Goal: Task Accomplishment & Management: Manage account settings

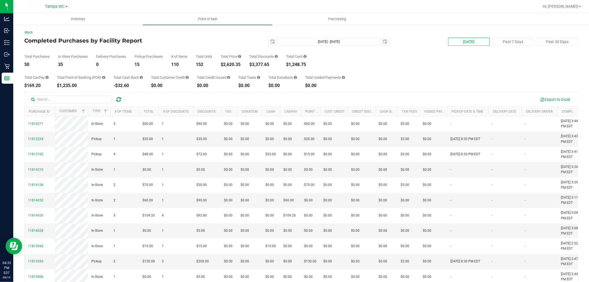
drag, startPoint x: 455, startPoint y: 35, endPoint x: 454, endPoint y: 45, distance: 9.5
click at [455, 36] on div "Back Completed Purchases by Facility Report Aug 19, 2025 - Aug 19, 2025 2025-08…" at bounding box center [301, 169] width 554 height 278
click at [454, 45] on button "Today" at bounding box center [468, 42] width 41 height 8
type input "2025-08-18"
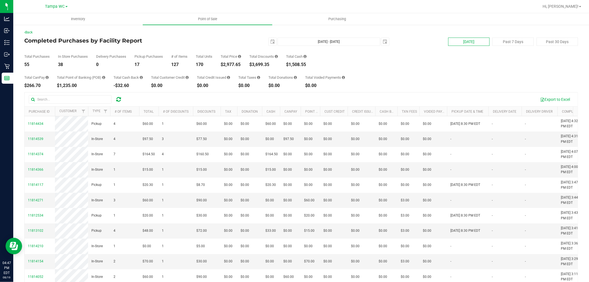
click at [456, 41] on button "Today" at bounding box center [468, 42] width 41 height 8
click at [32, 34] on link "Back" at bounding box center [28, 32] width 8 height 4
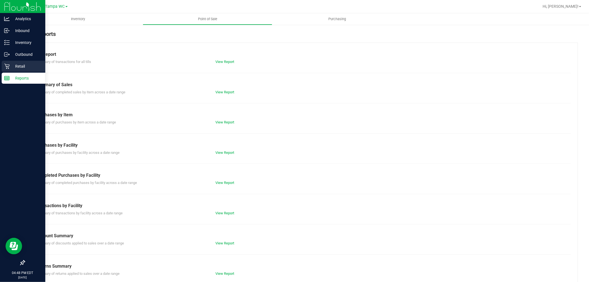
click at [12, 65] on p "Retail" at bounding box center [26, 66] width 33 height 7
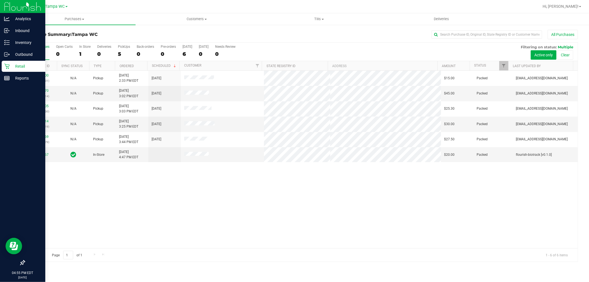
click at [12, 66] on p "Retail" at bounding box center [26, 66] width 33 height 7
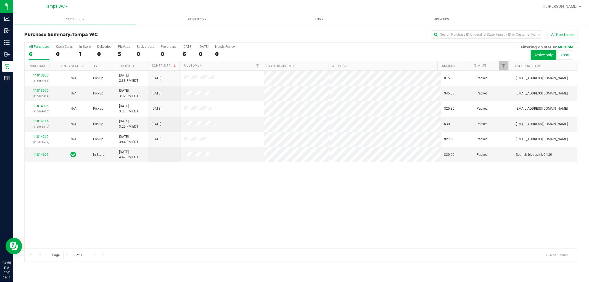
click at [342, 197] on div "11813800 (316054701) N/A Pickup 8/19/2025 2:33 PM EDT 8/19/2025 $15.00 Packed j…" at bounding box center [302, 160] width 554 height 178
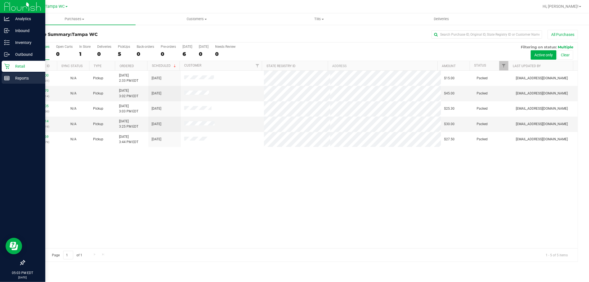
click at [9, 79] on rect at bounding box center [6, 78] width 5 height 4
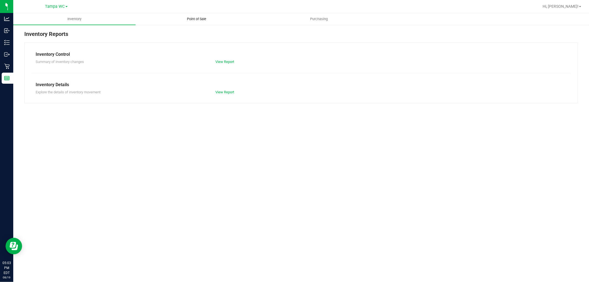
click at [211, 20] on span "Point of Sale" at bounding box center [197, 19] width 34 height 5
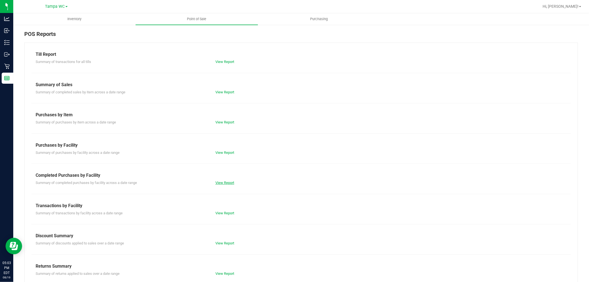
click at [222, 183] on link "View Report" at bounding box center [225, 183] width 19 height 4
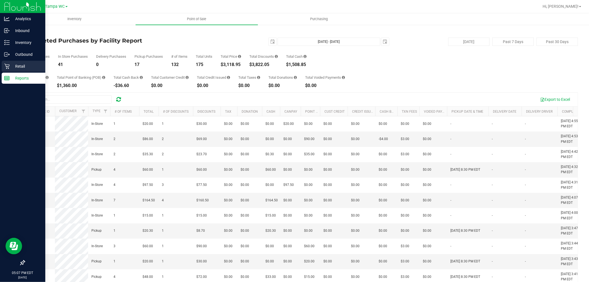
click at [13, 61] on div "Retail" at bounding box center [24, 66] width 44 height 11
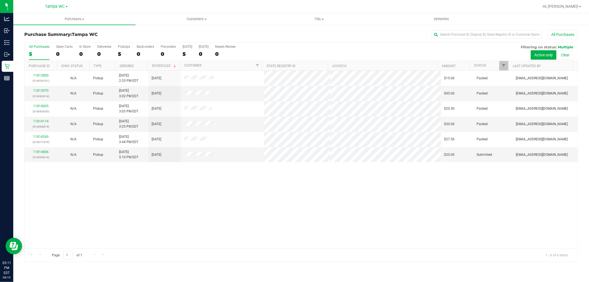
click at [127, 175] on div "11813800 (316054701) N/A Pickup 8/19/2025 2:33 PM EDT 8/19/2025 $15.00 Packed j…" at bounding box center [302, 160] width 554 height 178
click at [290, 32] on div "All Purchases" at bounding box center [393, 34] width 369 height 9
click at [39, 153] on link "11814806" at bounding box center [40, 152] width 15 height 4
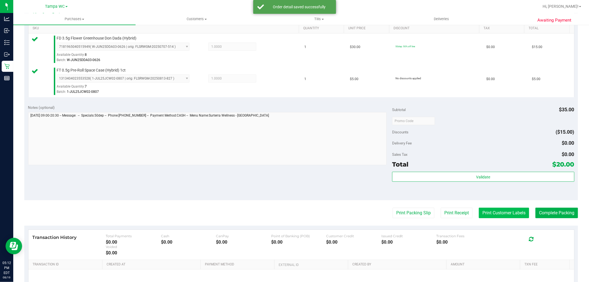
scroll to position [153, 0]
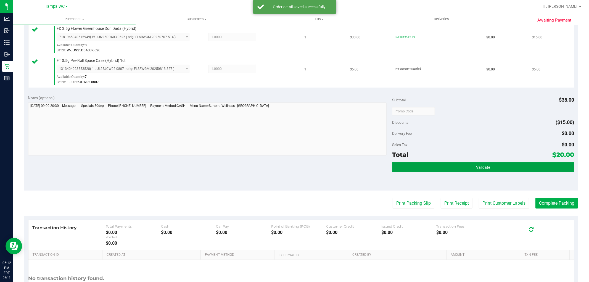
click at [489, 171] on button "Validate" at bounding box center [483, 167] width 182 height 10
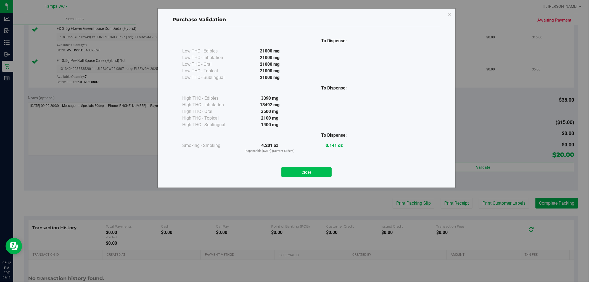
click at [324, 172] on button "Close" at bounding box center [307, 172] width 50 height 10
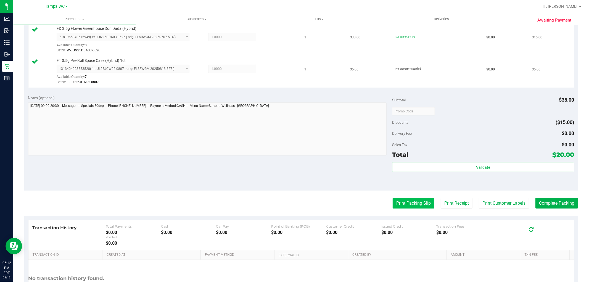
click at [413, 203] on button "Print Packing Slip" at bounding box center [414, 203] width 42 height 11
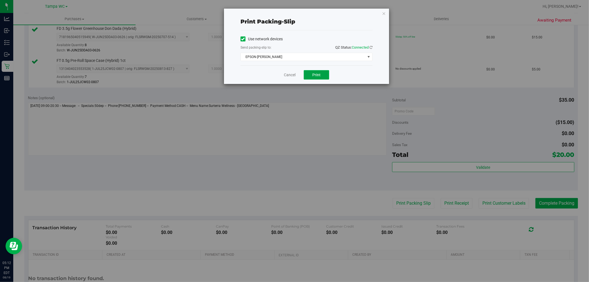
click at [311, 79] on button "Print" at bounding box center [316, 74] width 25 height 9
click at [292, 71] on div "Cancel Print" at bounding box center [307, 74] width 132 height 19
click at [282, 76] on div "Cancel Print" at bounding box center [307, 74] width 132 height 19
click at [286, 74] on link "Cancel" at bounding box center [290, 75] width 12 height 6
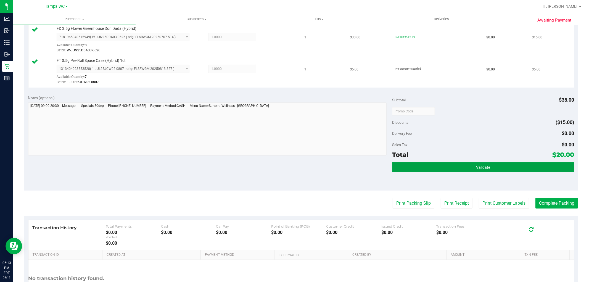
click at [453, 163] on button "Validate" at bounding box center [483, 167] width 182 height 10
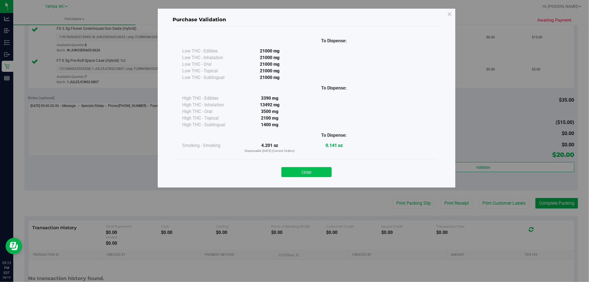
click at [310, 172] on button "Close" at bounding box center [307, 172] width 50 height 10
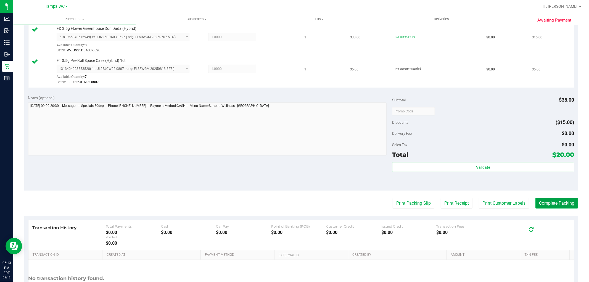
click at [560, 202] on button "Complete Packing" at bounding box center [557, 203] width 43 height 11
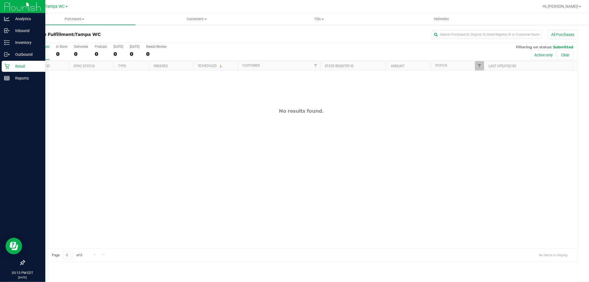
click at [14, 69] on div "Retail" at bounding box center [24, 66] width 44 height 11
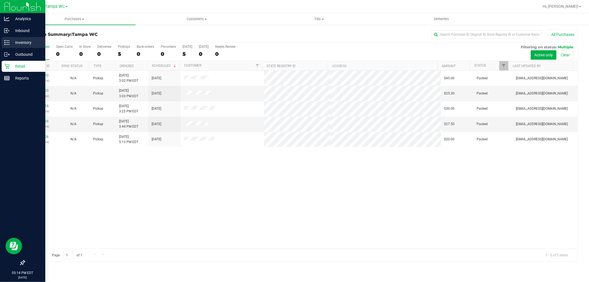
click at [18, 43] on p "Inventory" at bounding box center [26, 42] width 33 height 7
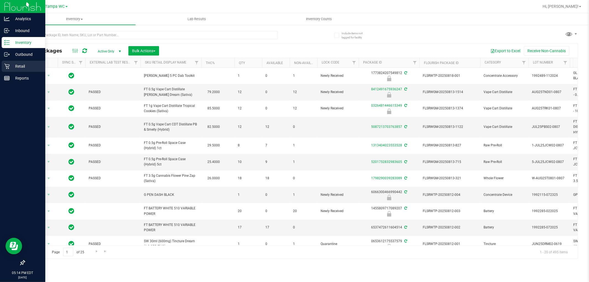
click at [4, 68] on icon at bounding box center [7, 67] width 6 height 6
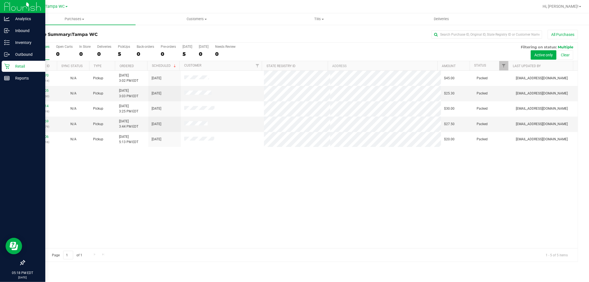
click at [16, 67] on p "Retail" at bounding box center [26, 66] width 33 height 7
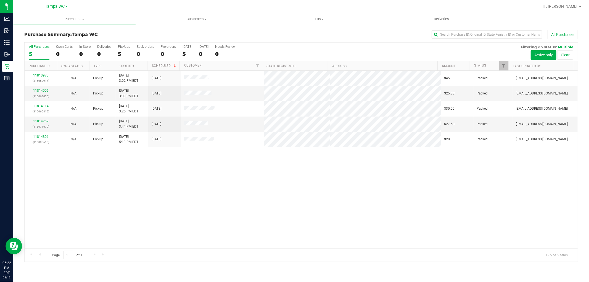
click at [258, 165] on div "11813970 (316060914) N/A Pickup 8/19/2025 3:02 PM EDT 8/19/2025 $45.00 Packed j…" at bounding box center [302, 160] width 554 height 178
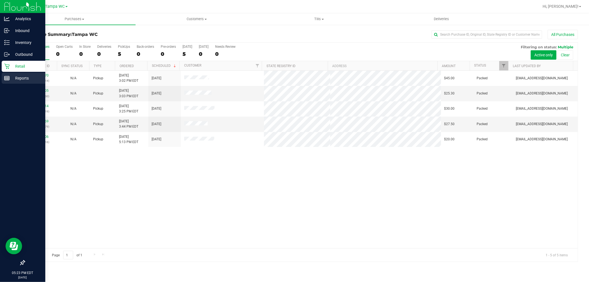
click at [10, 78] on p "Reports" at bounding box center [26, 78] width 33 height 7
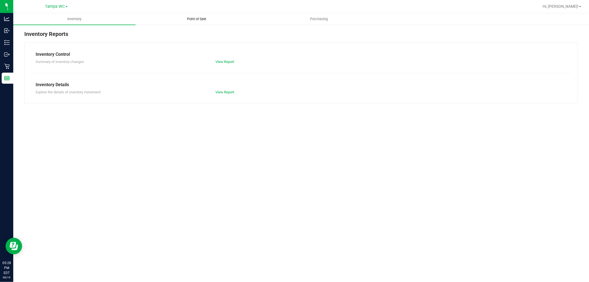
click at [205, 17] on span "Point of Sale" at bounding box center [197, 19] width 34 height 5
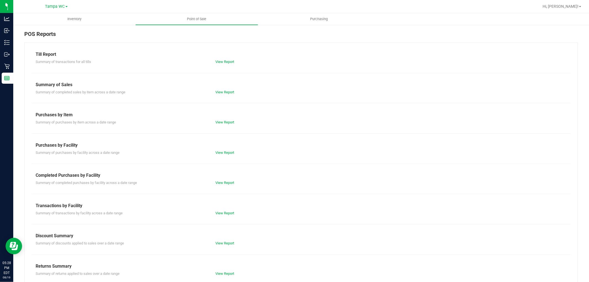
click at [224, 185] on div "View Report" at bounding box center [256, 183] width 90 height 6
click at [227, 184] on link "View Report" at bounding box center [225, 183] width 19 height 4
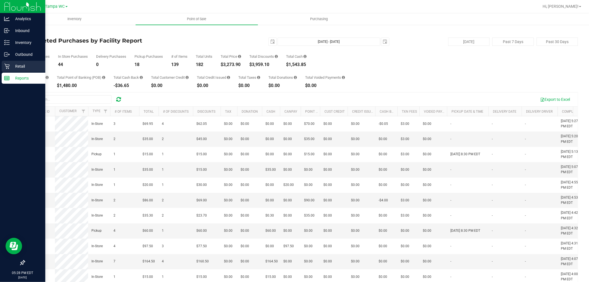
click at [10, 64] on p "Retail" at bounding box center [26, 66] width 33 height 7
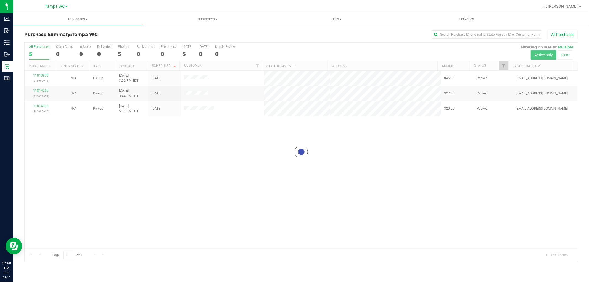
click at [208, 192] on div at bounding box center [302, 152] width 554 height 219
click at [237, 185] on div at bounding box center [302, 152] width 554 height 219
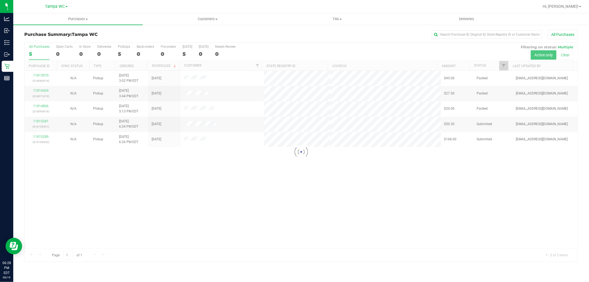
click at [201, 183] on div at bounding box center [302, 152] width 554 height 219
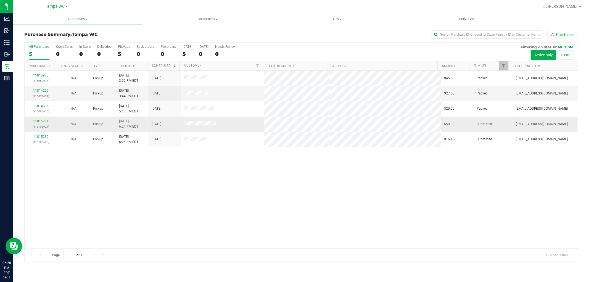
click at [36, 122] on link "11815281" at bounding box center [40, 121] width 15 height 4
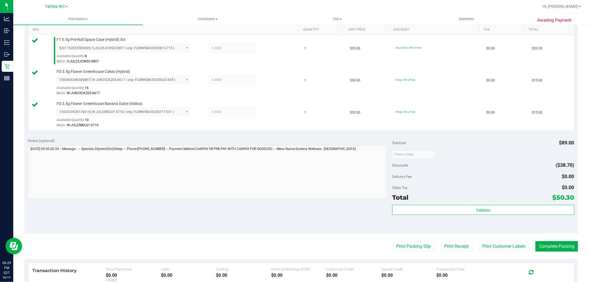
scroll to position [153, 0]
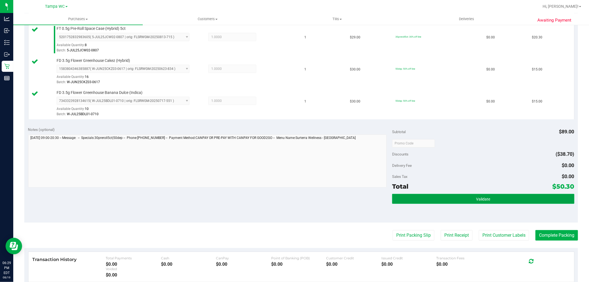
click at [493, 202] on button "Validate" at bounding box center [483, 199] width 182 height 10
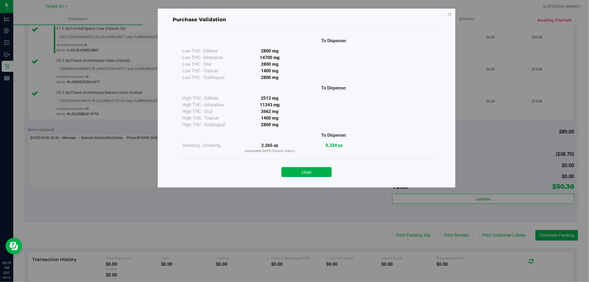
click at [297, 164] on div "Close" at bounding box center [306, 171] width 251 height 14
click at [306, 180] on div "Close" at bounding box center [307, 170] width 260 height 22
click at [308, 169] on button "Close" at bounding box center [307, 172] width 50 height 10
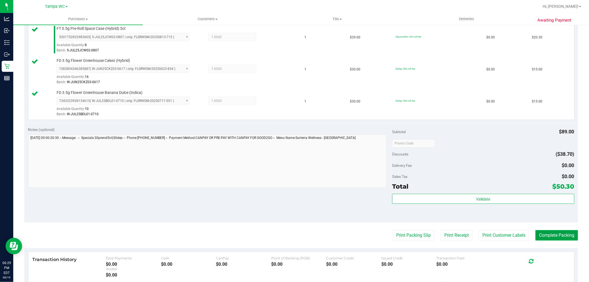
click at [557, 232] on button "Complete Packing" at bounding box center [557, 235] width 43 height 11
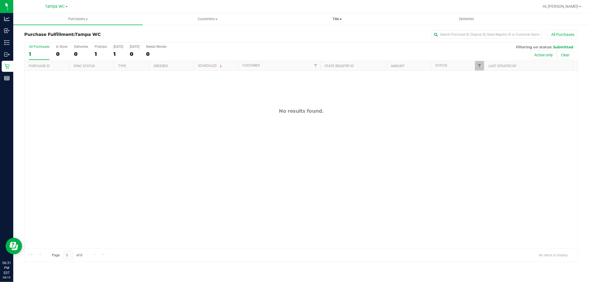
click at [329, 20] on span "Tills" at bounding box center [337, 19] width 129 height 5
click at [300, 29] on ul "Manage tills Reconcile e-payments" at bounding box center [337, 36] width 130 height 23
click at [325, 22] on uib-tab-heading "Tills Manage tills Reconcile e-payments" at bounding box center [337, 19] width 130 height 12
click at [298, 32] on span "Manage tills" at bounding box center [290, 33] width 37 height 5
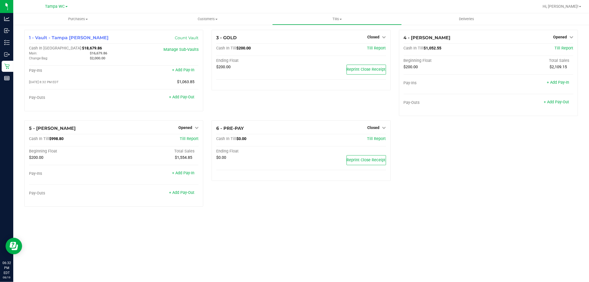
click at [529, 181] on div "1 - Vault - Tampa Fowler Count Vault Cash In Vault: $18,679.86 Main: $16,679.86…" at bounding box center [301, 120] width 562 height 181
click at [487, 169] on div "1 - Vault - Tampa Fowler Count Vault Cash In Vault: $18,679.86 Main: $16,679.86…" at bounding box center [301, 120] width 562 height 181
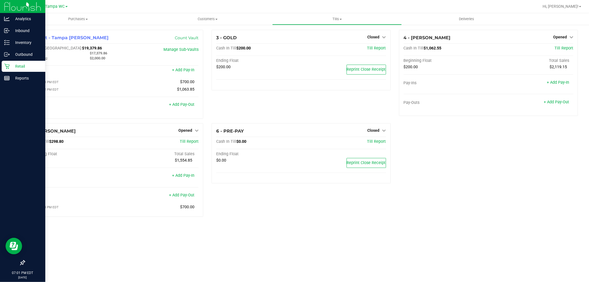
click at [35, 67] on p "Retail" at bounding box center [26, 66] width 33 height 7
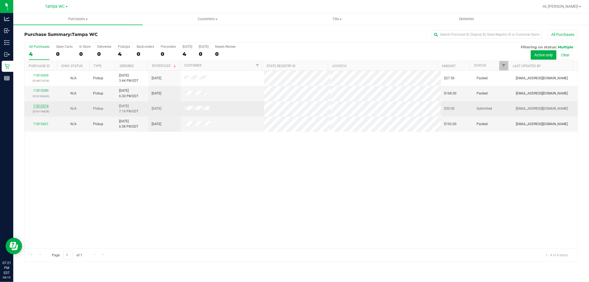
click at [43, 104] on link "11815574" at bounding box center [40, 106] width 15 height 4
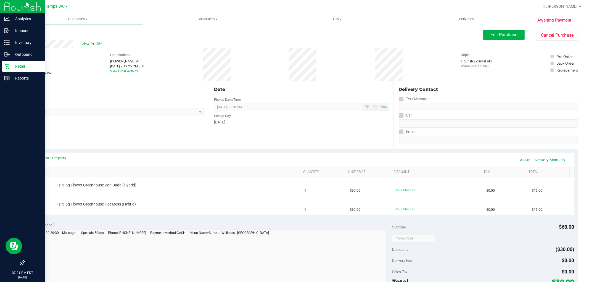
click at [26, 68] on p "Retail" at bounding box center [26, 66] width 33 height 7
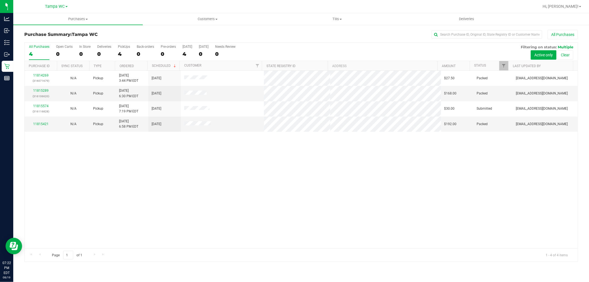
click at [145, 216] on div "11814269 (316071679) N/A Pickup 8/19/2025 3:44 PM EDT 8/19/2025 $27.50 Packed z…" at bounding box center [302, 160] width 554 height 178
click at [46, 93] on link "11815289" at bounding box center [40, 91] width 15 height 4
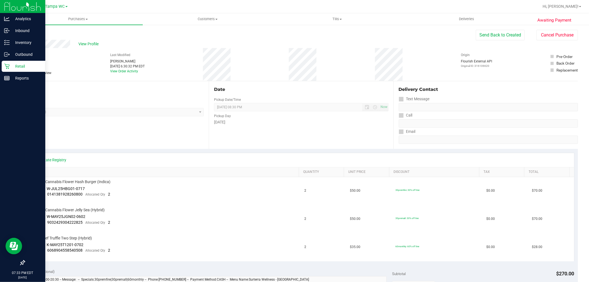
click at [10, 66] on div "Retail" at bounding box center [24, 66] width 44 height 11
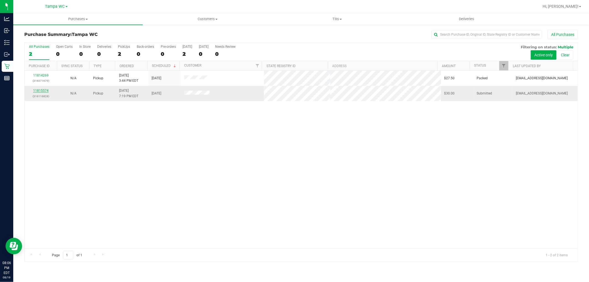
click at [38, 92] on link "11815574" at bounding box center [40, 91] width 15 height 4
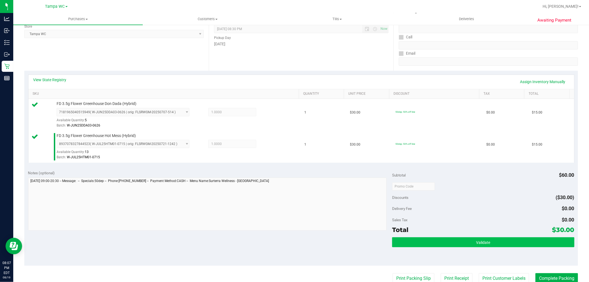
scroll to position [153, 0]
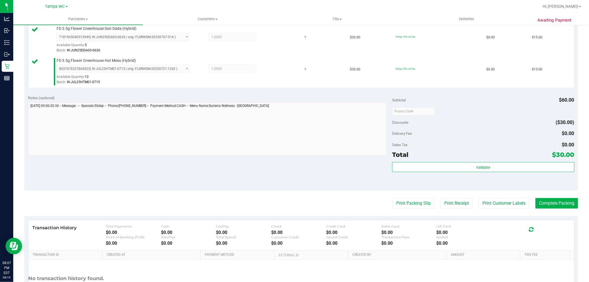
click at [511, 161] on div "Subtotal $60.00 Discounts ($30.00) Delivery Fee $0.00 Sales Tax $0.00 Total $30…" at bounding box center [483, 141] width 182 height 92
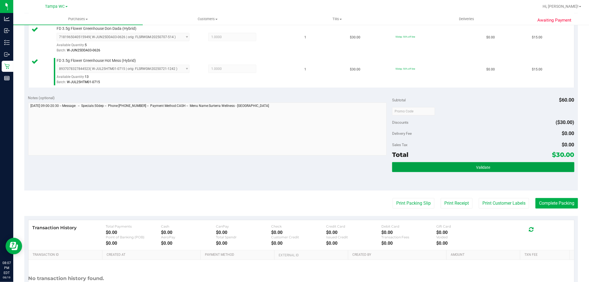
drag, startPoint x: 509, startPoint y: 169, endPoint x: 473, endPoint y: 175, distance: 36.9
click at [509, 169] on button "Validate" at bounding box center [483, 167] width 182 height 10
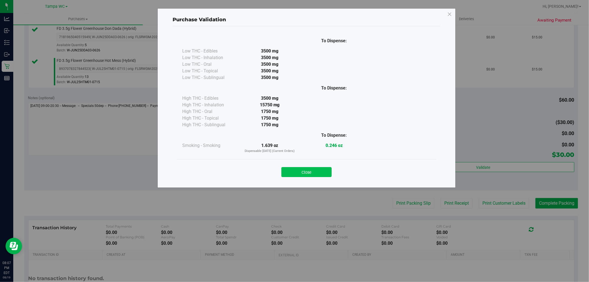
click at [326, 172] on button "Close" at bounding box center [307, 172] width 50 height 10
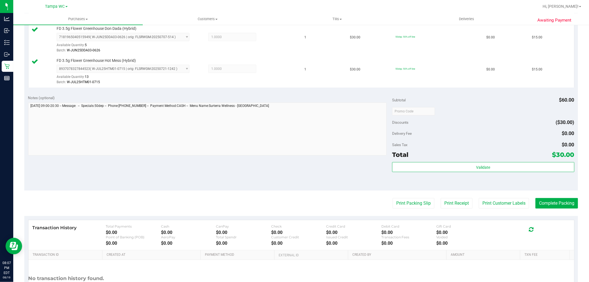
click at [546, 209] on purchase-details "Back Edit Purchase Cancel Purchase View Profile # 11815574 BioTrack ID: - Submi…" at bounding box center [301, 97] width 554 height 443
click at [549, 202] on button "Complete Packing" at bounding box center [557, 203] width 43 height 11
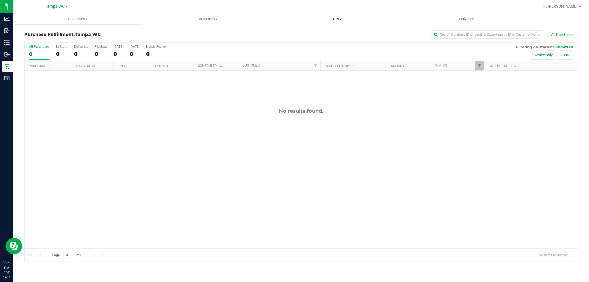
click at [324, 16] on uib-tab-heading "Tills Manage tills Reconcile e-payments" at bounding box center [337, 19] width 129 height 11
click at [297, 32] on span "Manage tills" at bounding box center [290, 33] width 37 height 5
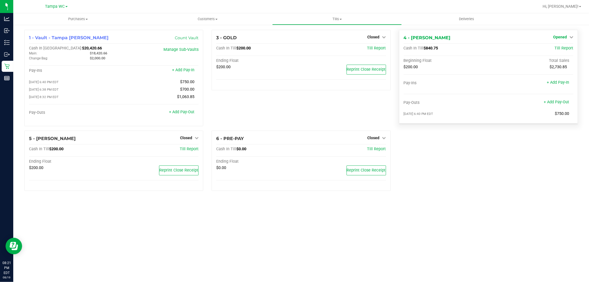
click at [564, 38] on span "Opened" at bounding box center [561, 37] width 14 height 4
click at [562, 51] on link "Close Till" at bounding box center [561, 48] width 15 height 4
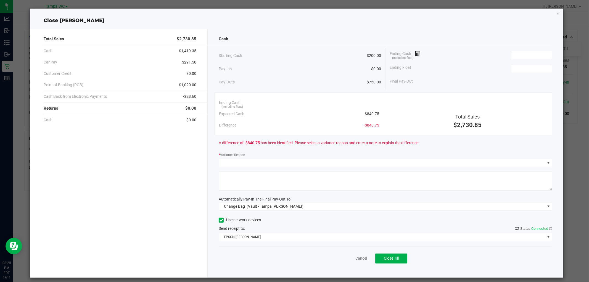
click at [557, 14] on icon "button" at bounding box center [559, 13] width 4 height 7
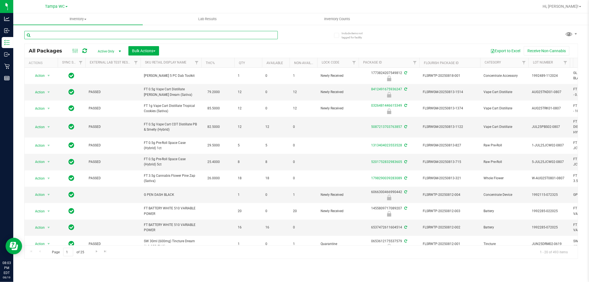
click at [93, 36] on input "text" at bounding box center [151, 35] width 254 height 8
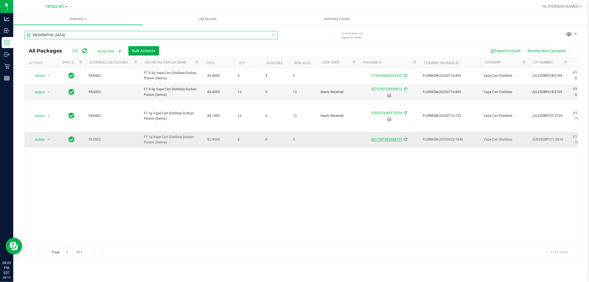
type input "durban"
click at [386, 139] on link "0617381485048751" at bounding box center [386, 140] width 31 height 4
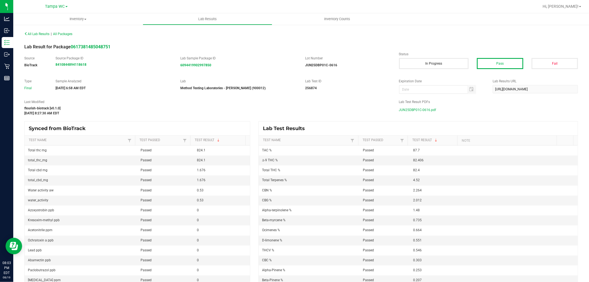
click at [421, 107] on span "JUN25DBP01C-0616.pdf" at bounding box center [417, 110] width 37 height 8
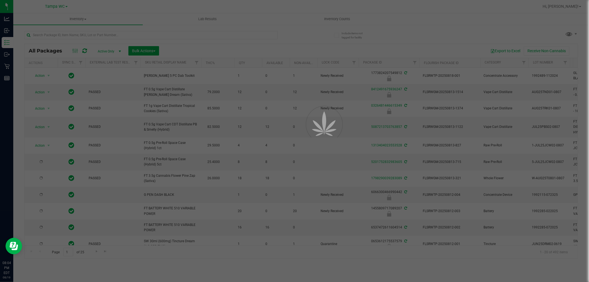
click at [112, 35] on div at bounding box center [294, 141] width 589 height 282
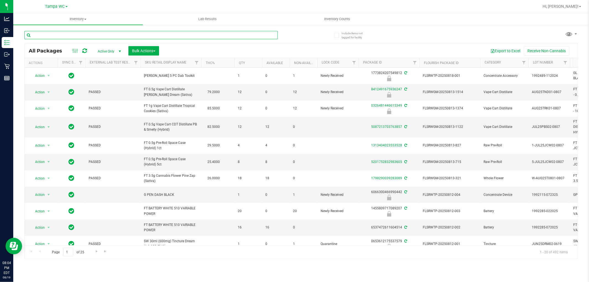
click at [112, 35] on input "text" at bounding box center [151, 35] width 254 height 8
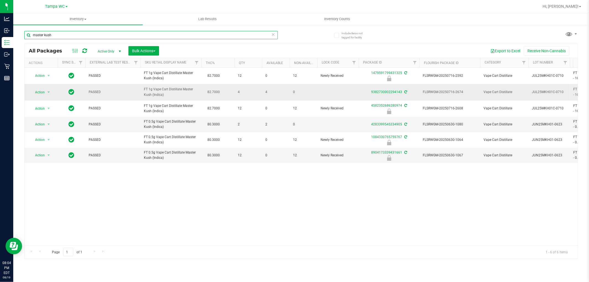
type input "master kush"
click at [386, 89] on td "9382730002294143" at bounding box center [389, 92] width 61 height 16
click at [383, 95] on td "9382730002294143" at bounding box center [389, 92] width 61 height 16
click at [382, 92] on link "9382730002294143" at bounding box center [386, 92] width 31 height 4
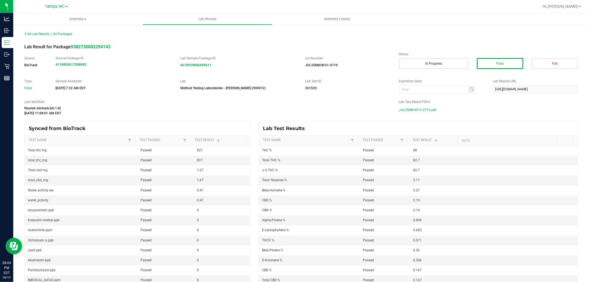
click at [415, 113] on span "JUL25MKH01C-0710.pdf" at bounding box center [418, 110] width 38 height 8
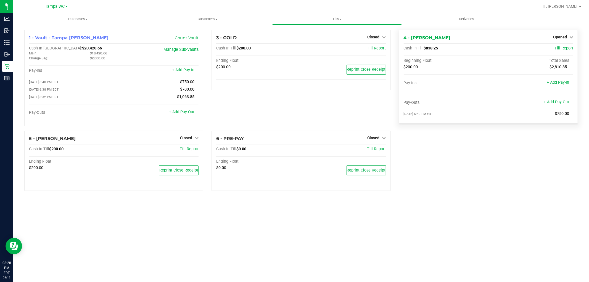
click at [568, 34] on div "Opened" at bounding box center [564, 37] width 20 height 7
click at [566, 40] on div "4 - [PERSON_NAME] Opened Close Till" at bounding box center [489, 38] width 170 height 7
click at [566, 37] on span "Opened" at bounding box center [561, 37] width 14 height 4
click at [565, 49] on link "Close Till" at bounding box center [561, 48] width 15 height 4
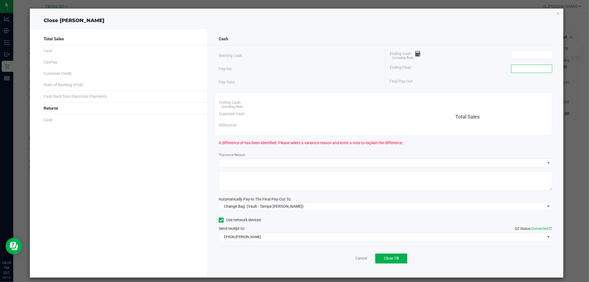
click at [527, 72] on input at bounding box center [532, 69] width 41 height 8
type input "$200.00"
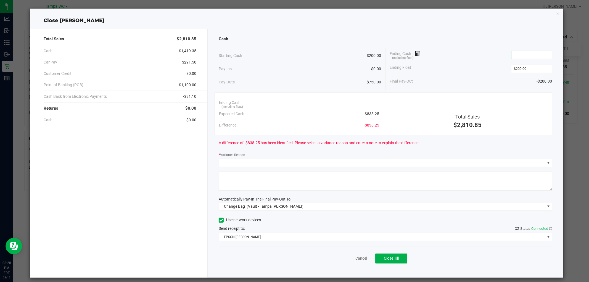
click at [512, 56] on input at bounding box center [532, 55] width 41 height 8
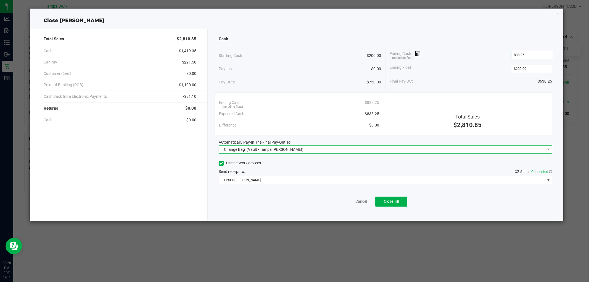
type input "$838.25"
click at [279, 147] on span "(Vault - Tampa [PERSON_NAME])" at bounding box center [275, 149] width 57 height 4
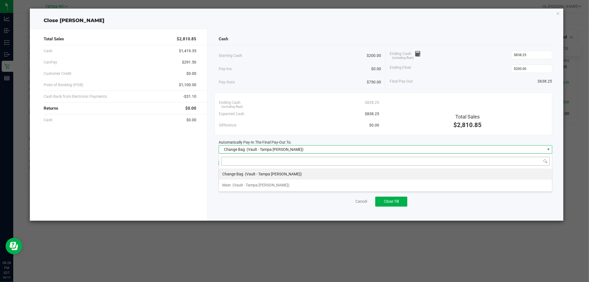
scroll to position [8, 334]
click at [245, 186] on span "(Vault - Tampa [PERSON_NAME])" at bounding box center [261, 185] width 57 height 4
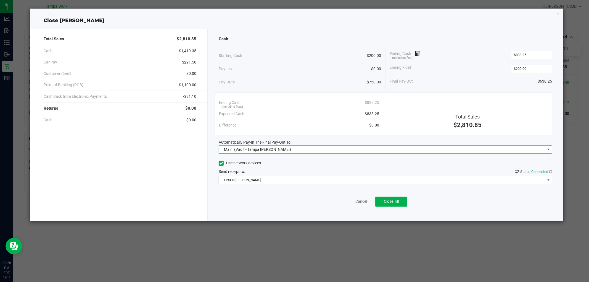
click at [252, 181] on span "EPSON-[PERSON_NAME]" at bounding box center [382, 180] width 326 height 8
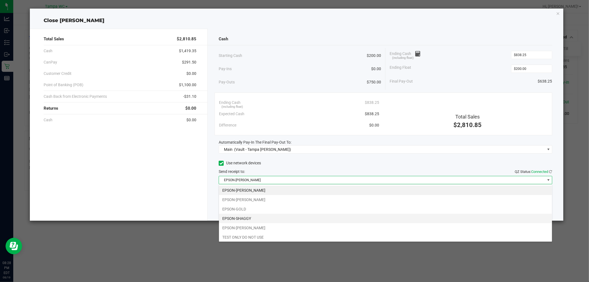
click at [255, 217] on li "EPSON-SHAGGY" at bounding box center [385, 218] width 333 height 9
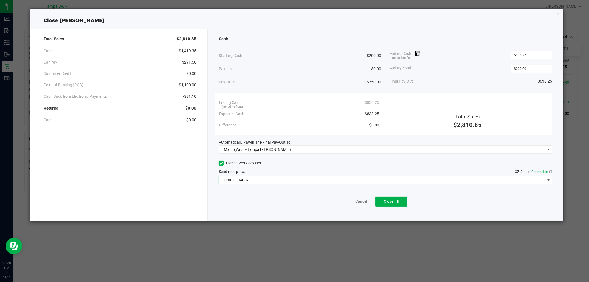
click at [274, 195] on div "Cancel Close Till" at bounding box center [386, 200] width 334 height 21
click at [391, 200] on span "Close Till" at bounding box center [391, 201] width 15 height 4
